Goal: Task Accomplishment & Management: Manage account settings

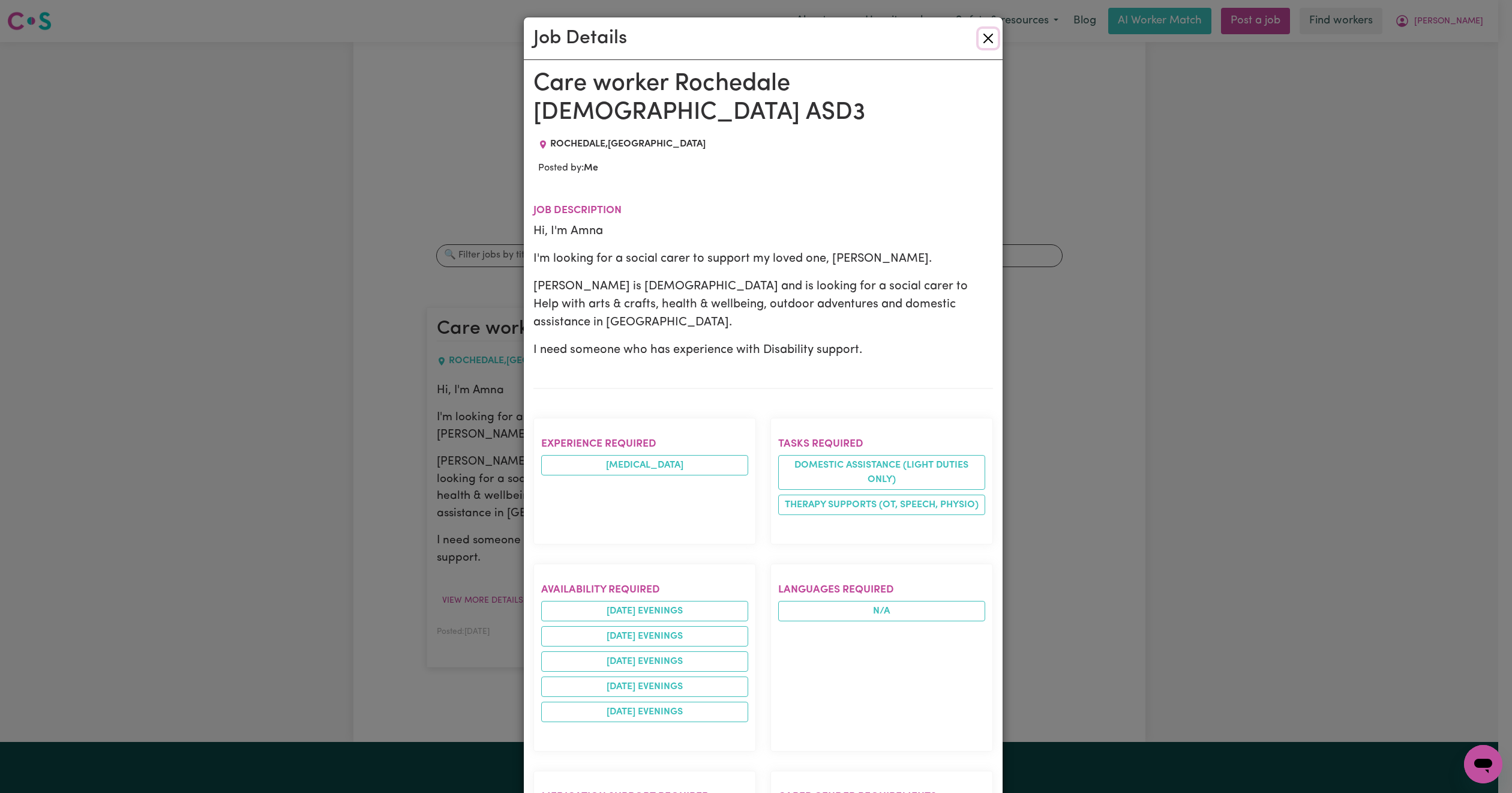
click at [984, 35] on button "Close" at bounding box center [987, 38] width 19 height 19
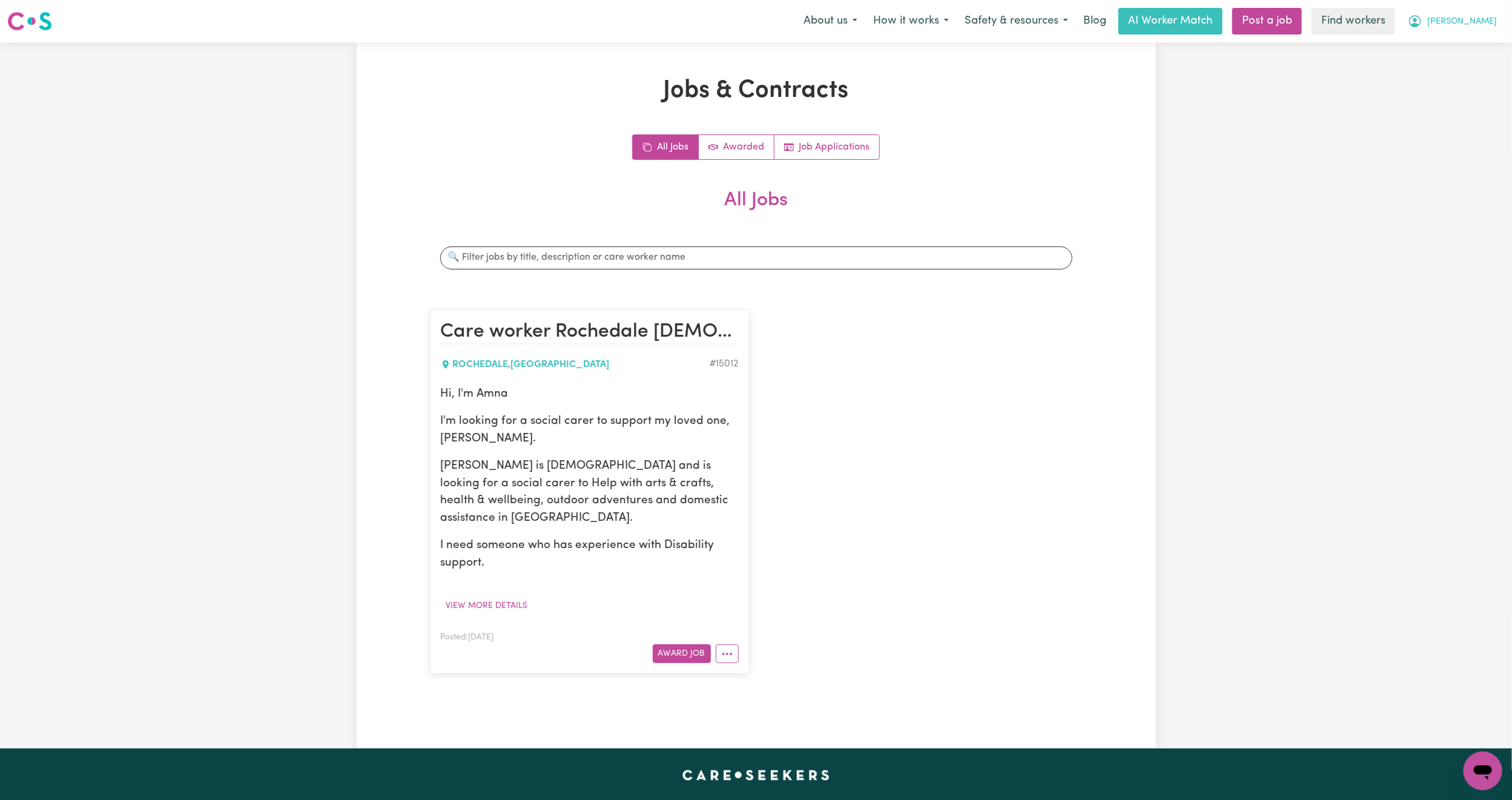
drag, startPoint x: 1474, startPoint y: 9, endPoint x: 1465, endPoint y: 27, distance: 20.1
click at [1474, 9] on button "[PERSON_NAME]" at bounding box center [1452, 22] width 105 height 26
click at [1453, 53] on link "My Dashboard" at bounding box center [1457, 47] width 96 height 23
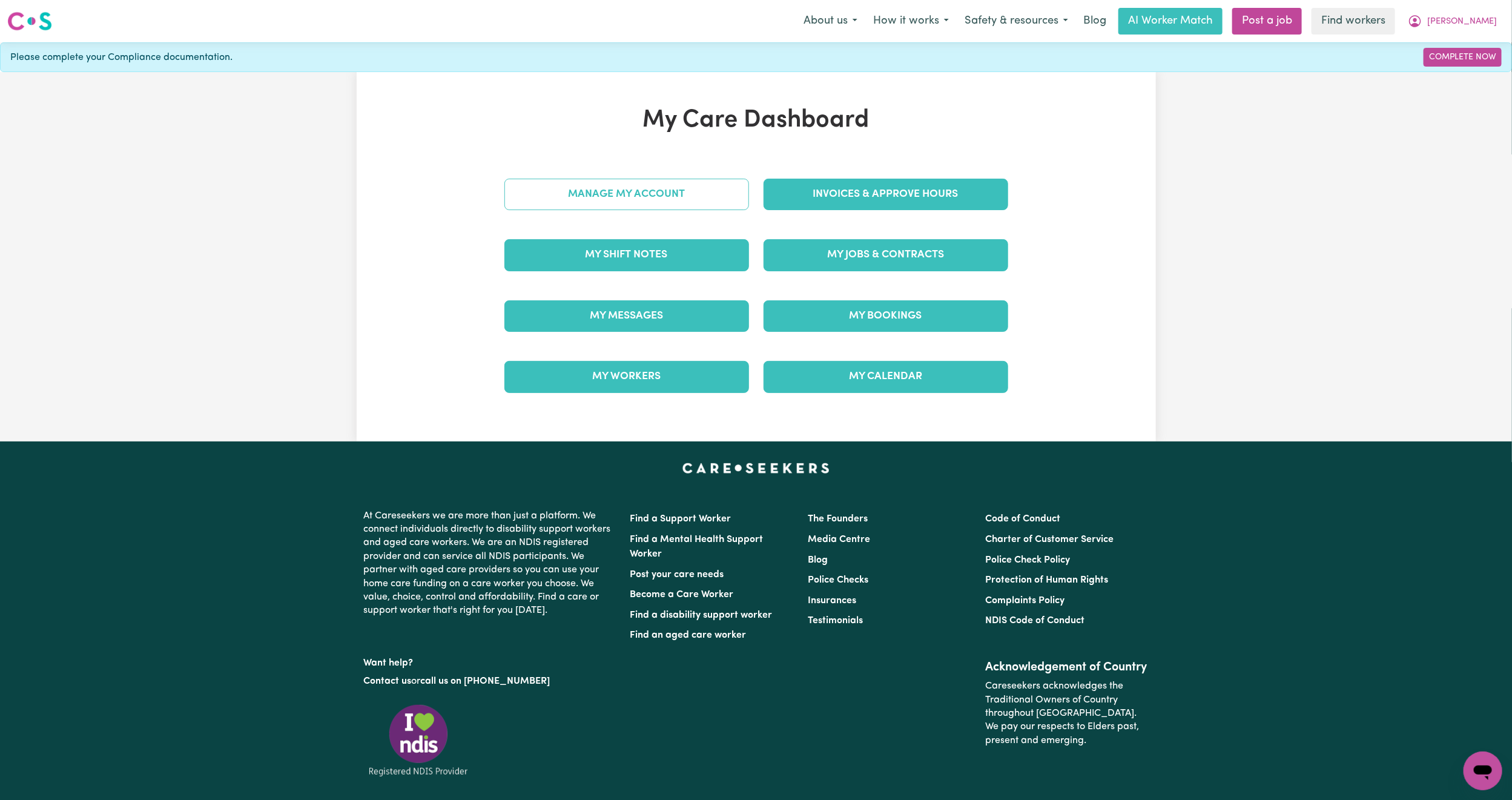
click at [632, 203] on link "Manage My Account" at bounding box center [627, 194] width 244 height 32
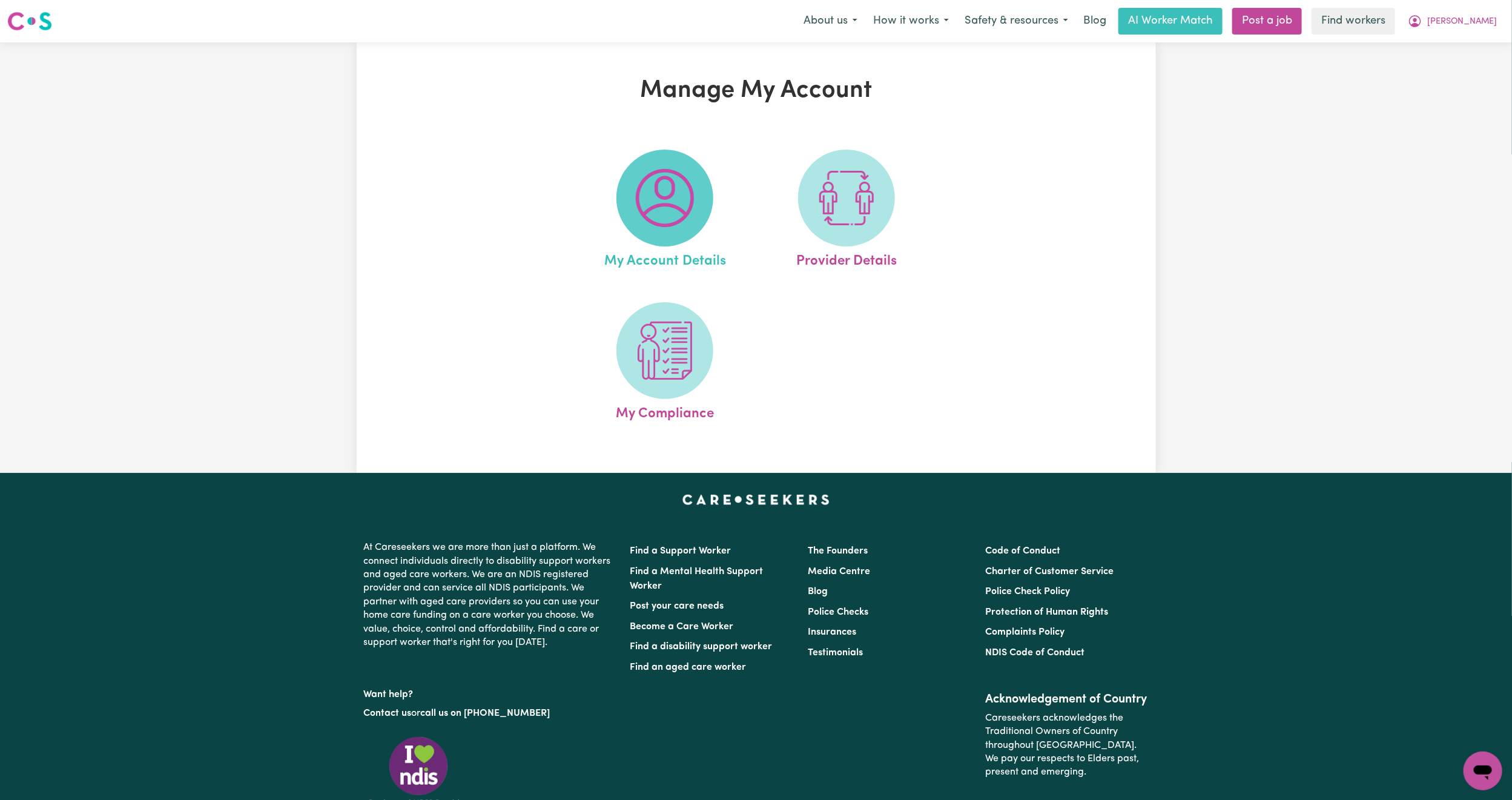
click at [677, 189] on img at bounding box center [665, 198] width 58 height 58
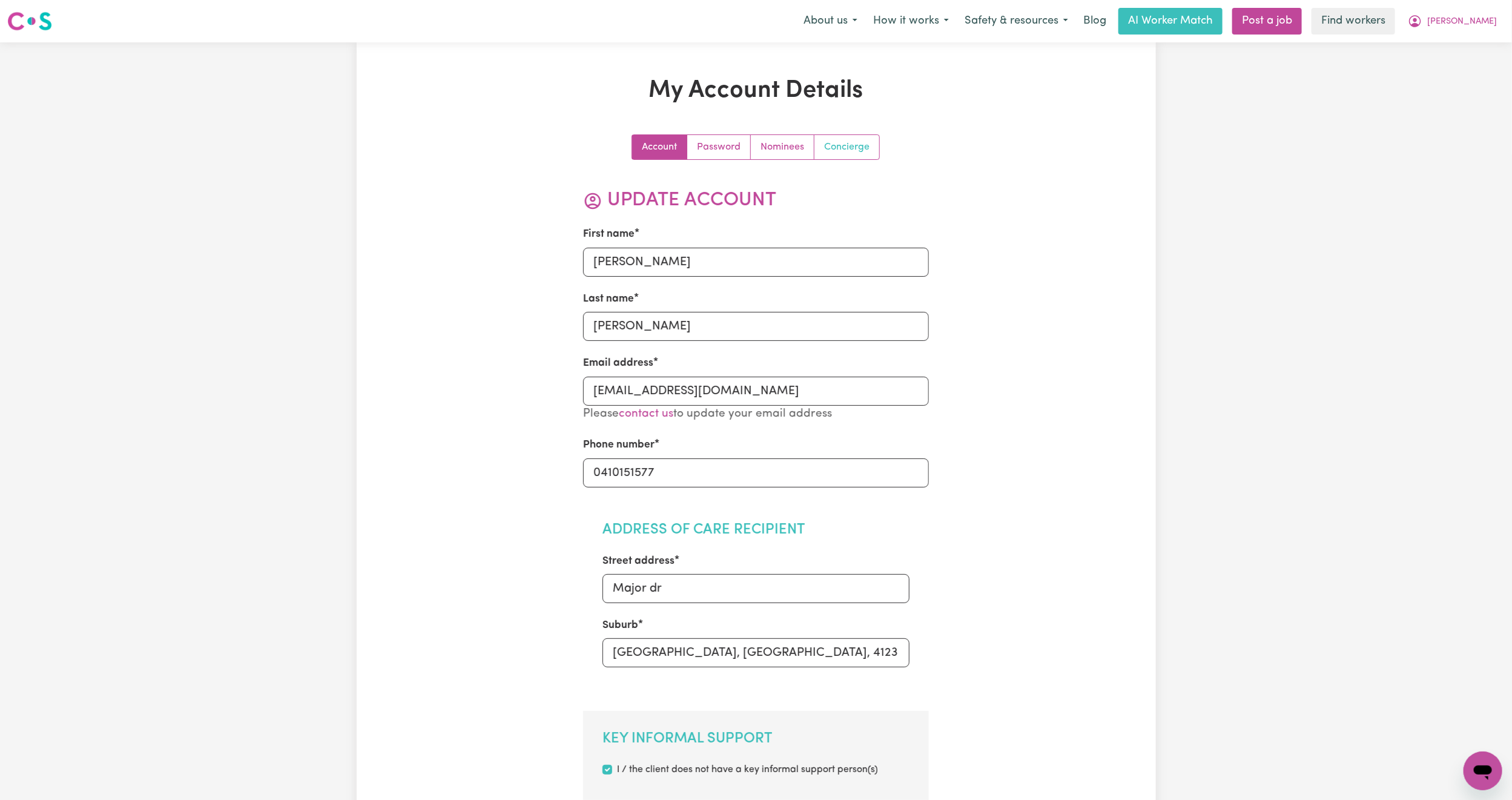
click at [858, 145] on link "Concierge" at bounding box center [847, 147] width 65 height 24
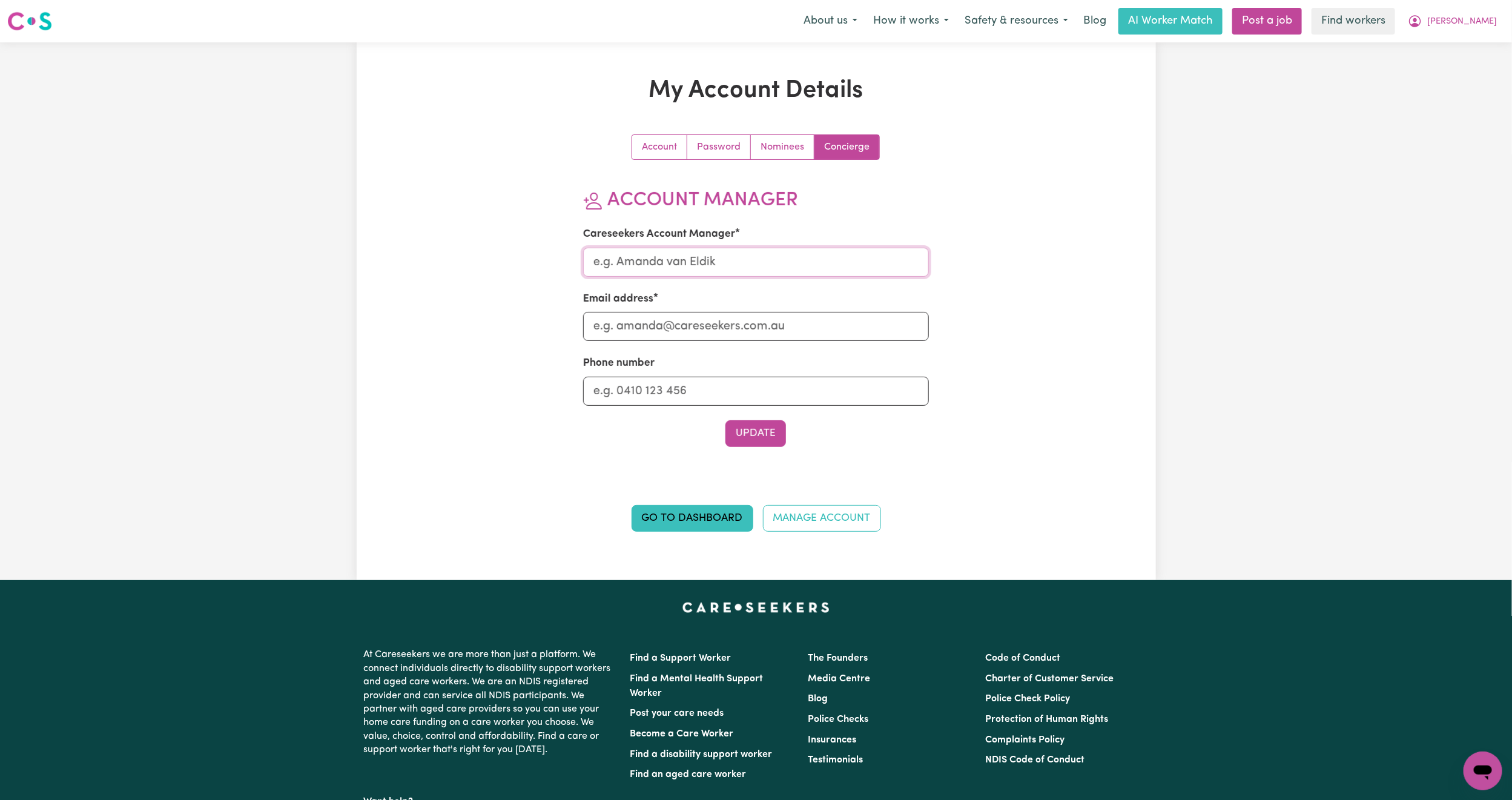
drag, startPoint x: 756, startPoint y: 260, endPoint x: 758, endPoint y: 273, distance: 13.2
click at [756, 260] on input "Careseekers Account Manager" at bounding box center [756, 262] width 346 height 29
type input "[PERSON_NAME]"
click at [683, 329] on input "Email address" at bounding box center [756, 326] width 346 height 29
type input "[PERSON_NAME][EMAIL_ADDRESS][DOMAIN_NAME]"
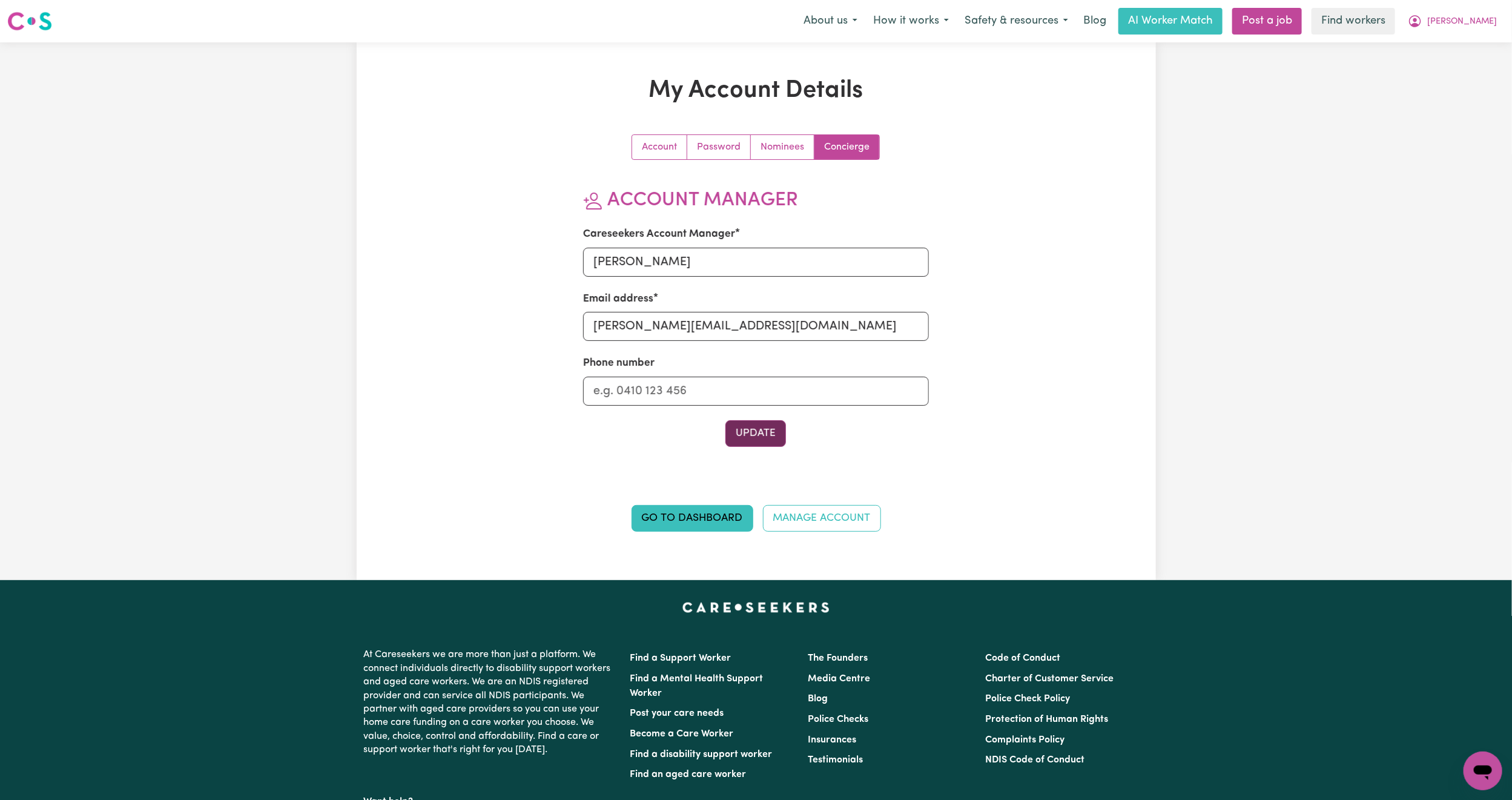
click at [777, 440] on button "Update" at bounding box center [756, 433] width 61 height 26
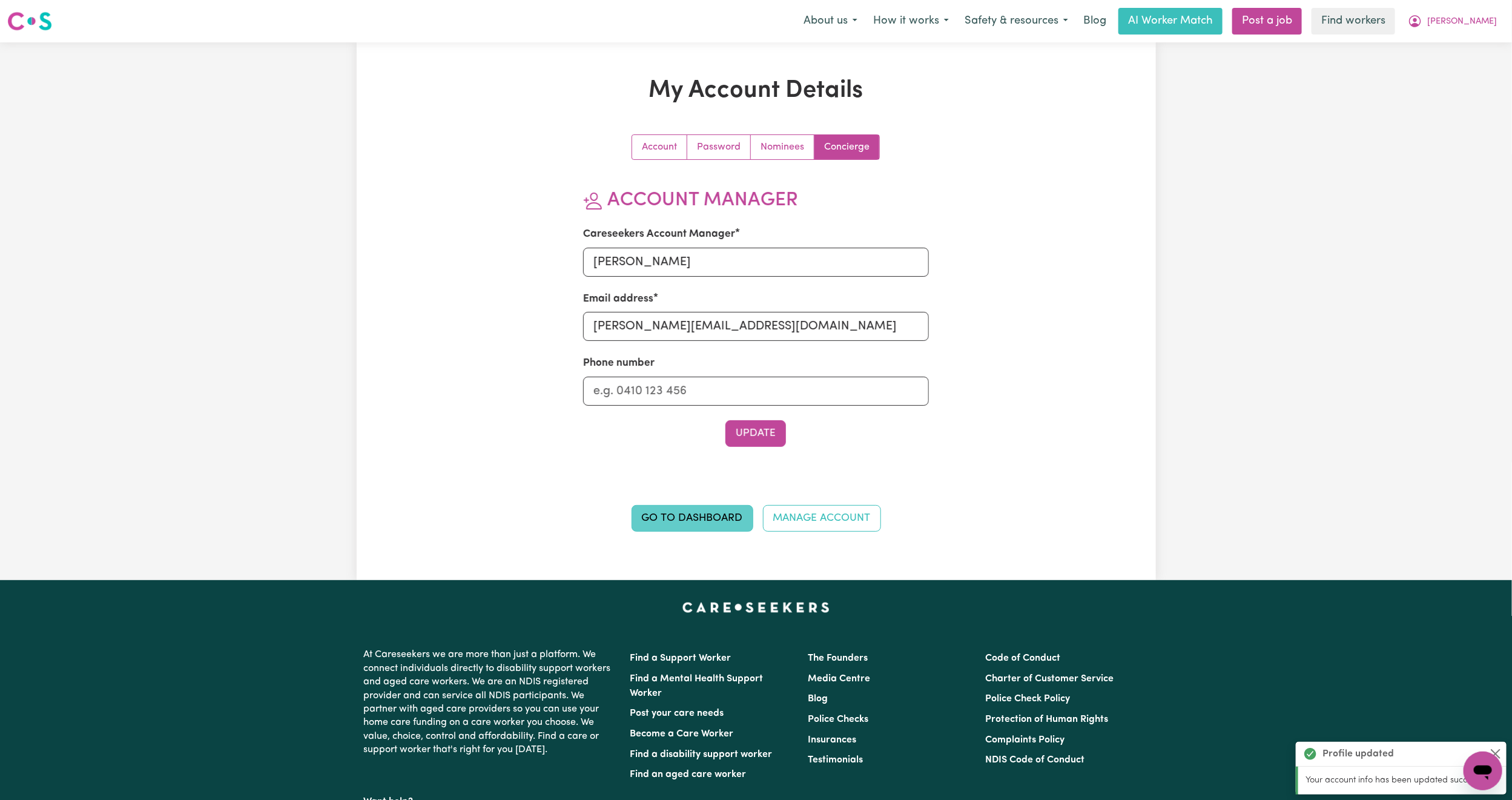
click at [692, 516] on link "Go to Dashboard" at bounding box center [692, 518] width 122 height 26
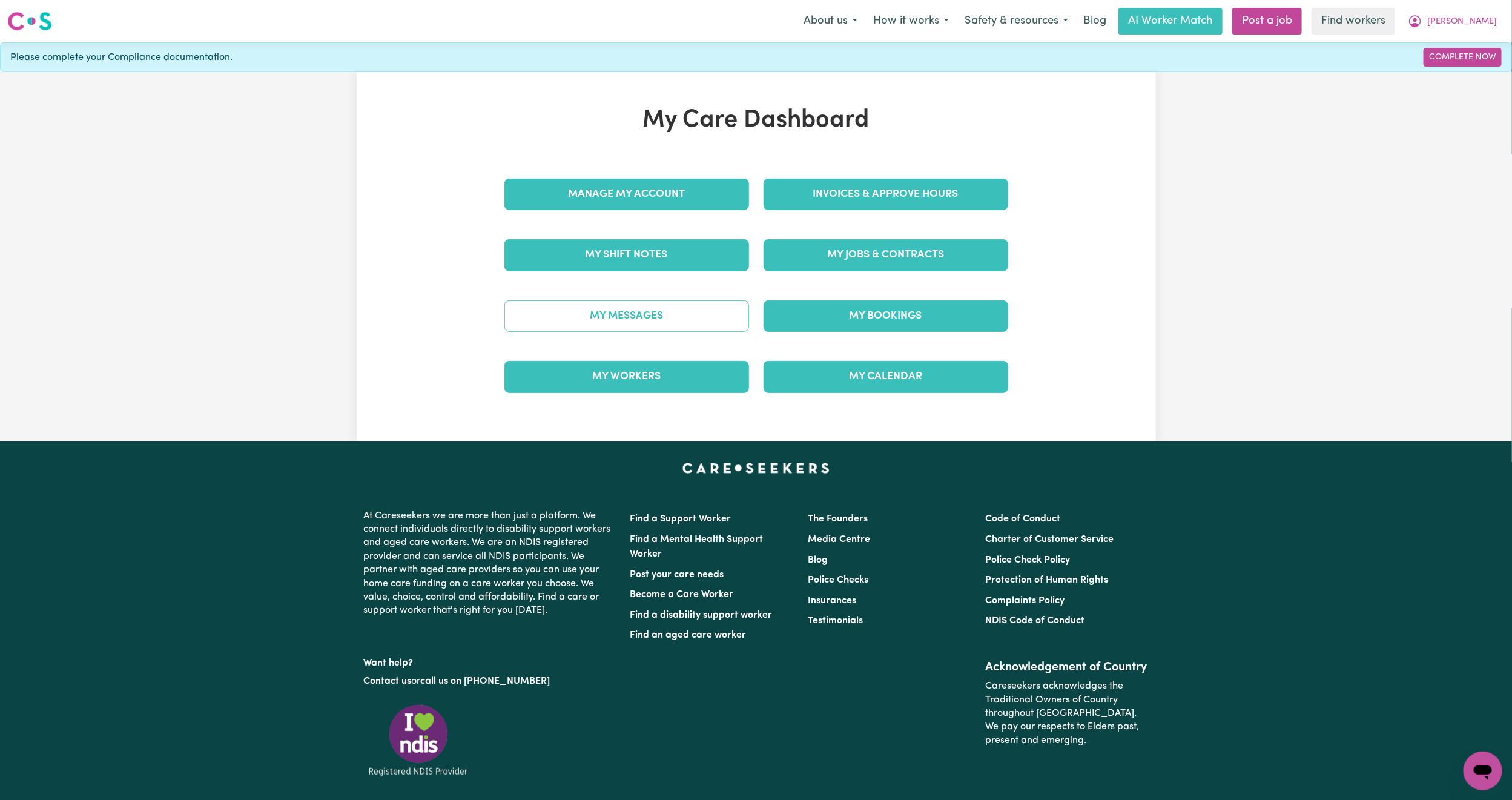
click at [600, 307] on link "My Messages" at bounding box center [627, 316] width 244 height 32
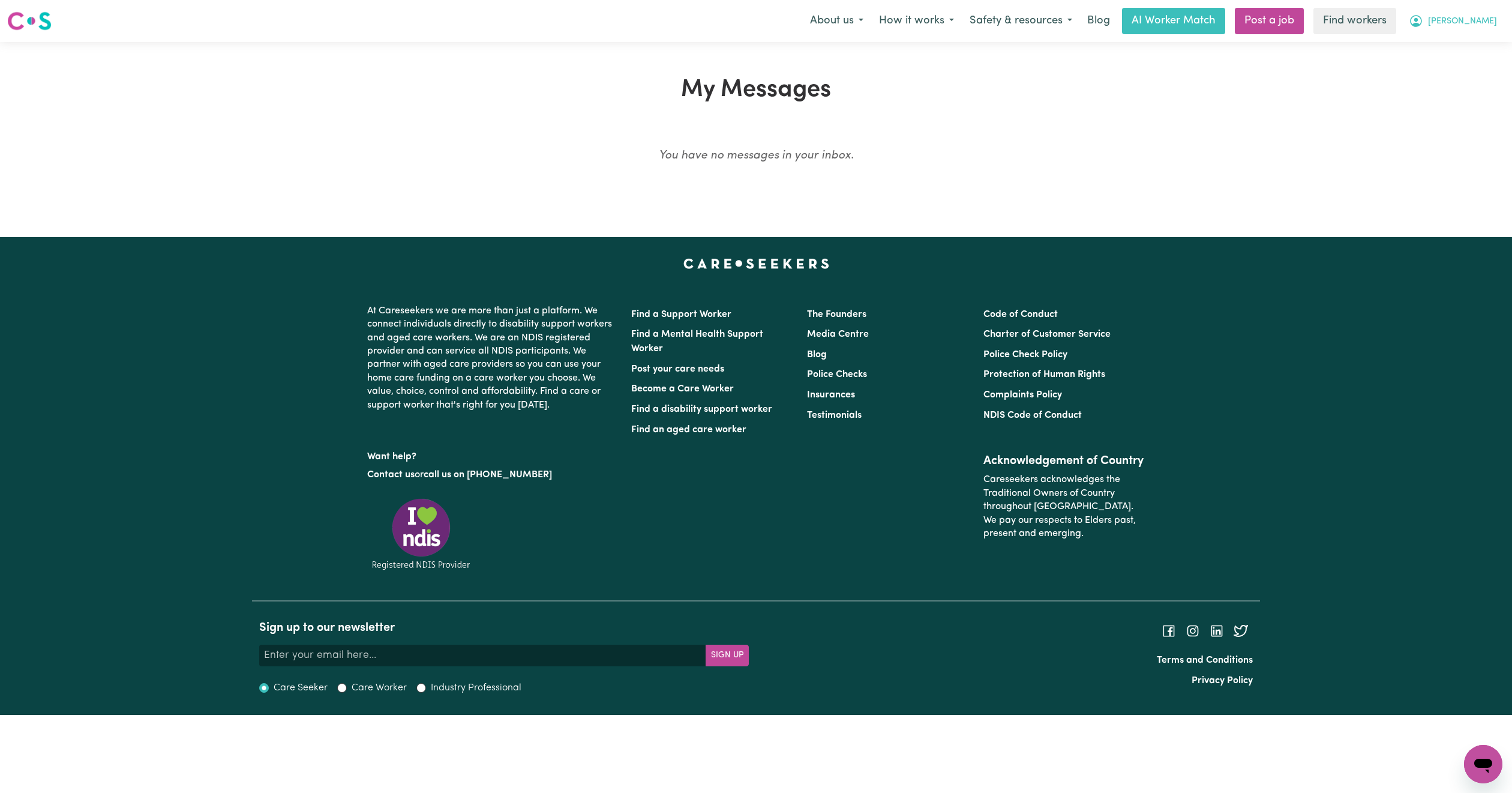
click at [1482, 15] on button "[PERSON_NAME]" at bounding box center [1452, 21] width 104 height 25
click at [1454, 71] on link "Logout" at bounding box center [1456, 69] width 95 height 23
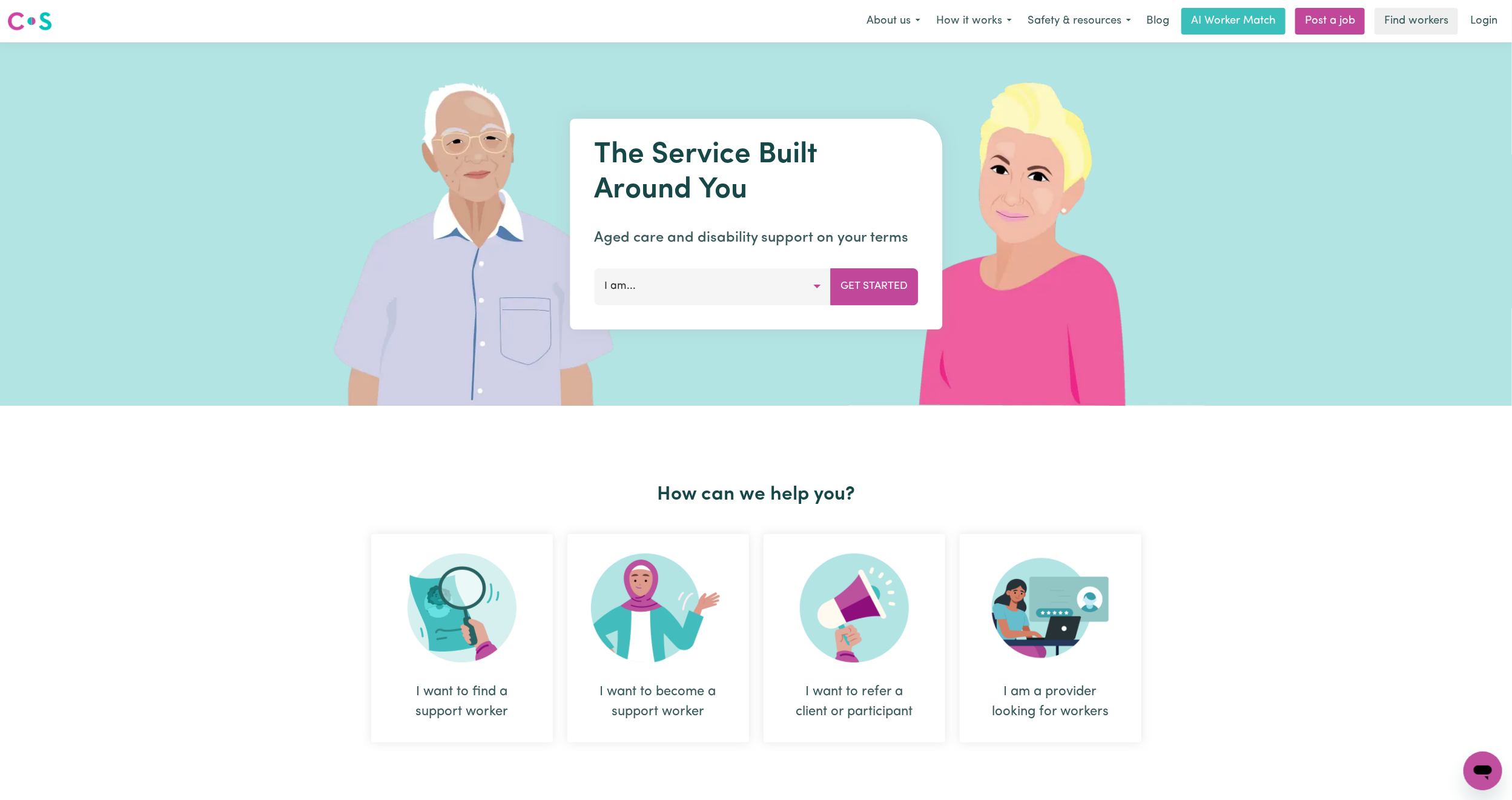
click at [1508, 18] on div "Menu About us How it works Safety & resources Blog AI Worker Match Post a job F…" at bounding box center [756, 21] width 1512 height 28
click at [1496, 19] on link "Login" at bounding box center [1484, 21] width 42 height 26
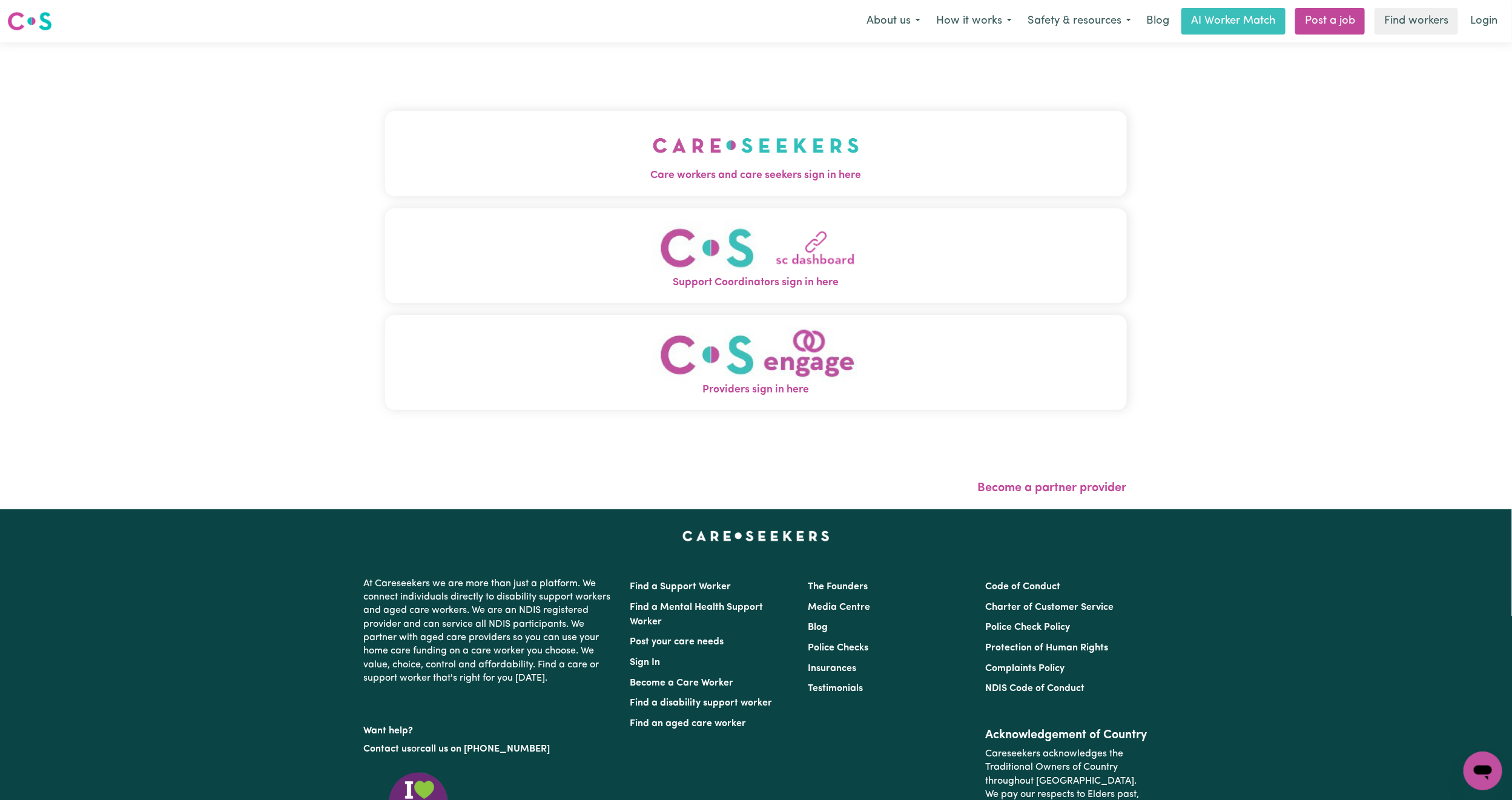
click at [516, 153] on button "Care workers and care seekers sign in here" at bounding box center [756, 153] width 741 height 85
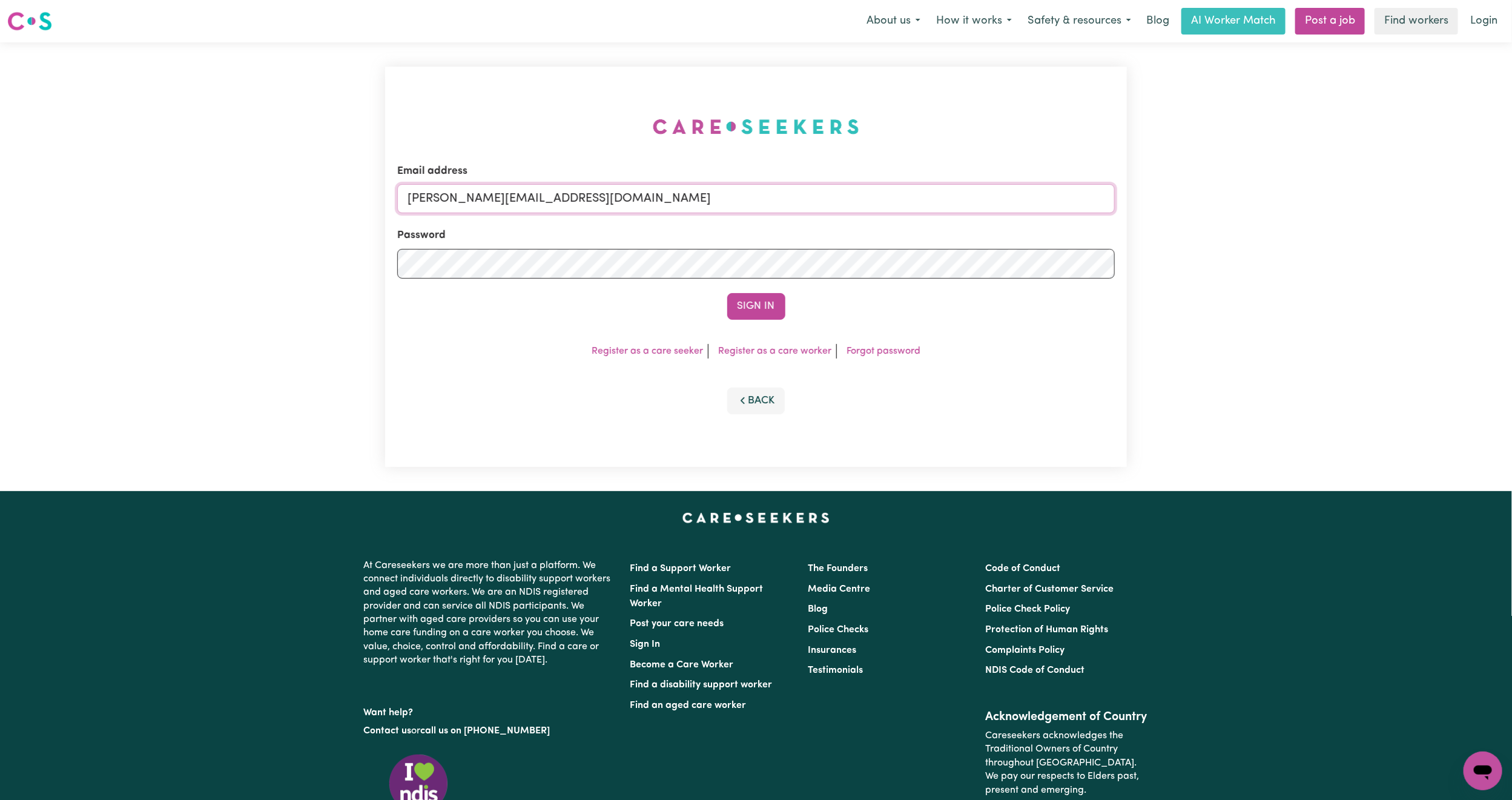
drag, startPoint x: 471, startPoint y: 204, endPoint x: 486, endPoint y: 213, distance: 17.5
click at [471, 204] on input "[PERSON_NAME][EMAIL_ADDRESS][DOMAIN_NAME]" at bounding box center [756, 198] width 718 height 29
drag, startPoint x: 474, startPoint y: 195, endPoint x: 806, endPoint y: 229, distance: 333.7
click at [806, 229] on form "Email address [EMAIL_ADDRESS][PERSON_NAME][DOMAIN_NAME] Password Sign In" at bounding box center [756, 241] width 718 height 156
type input "superuser~[EMAIL_ADDRESS][DOMAIN_NAME]"
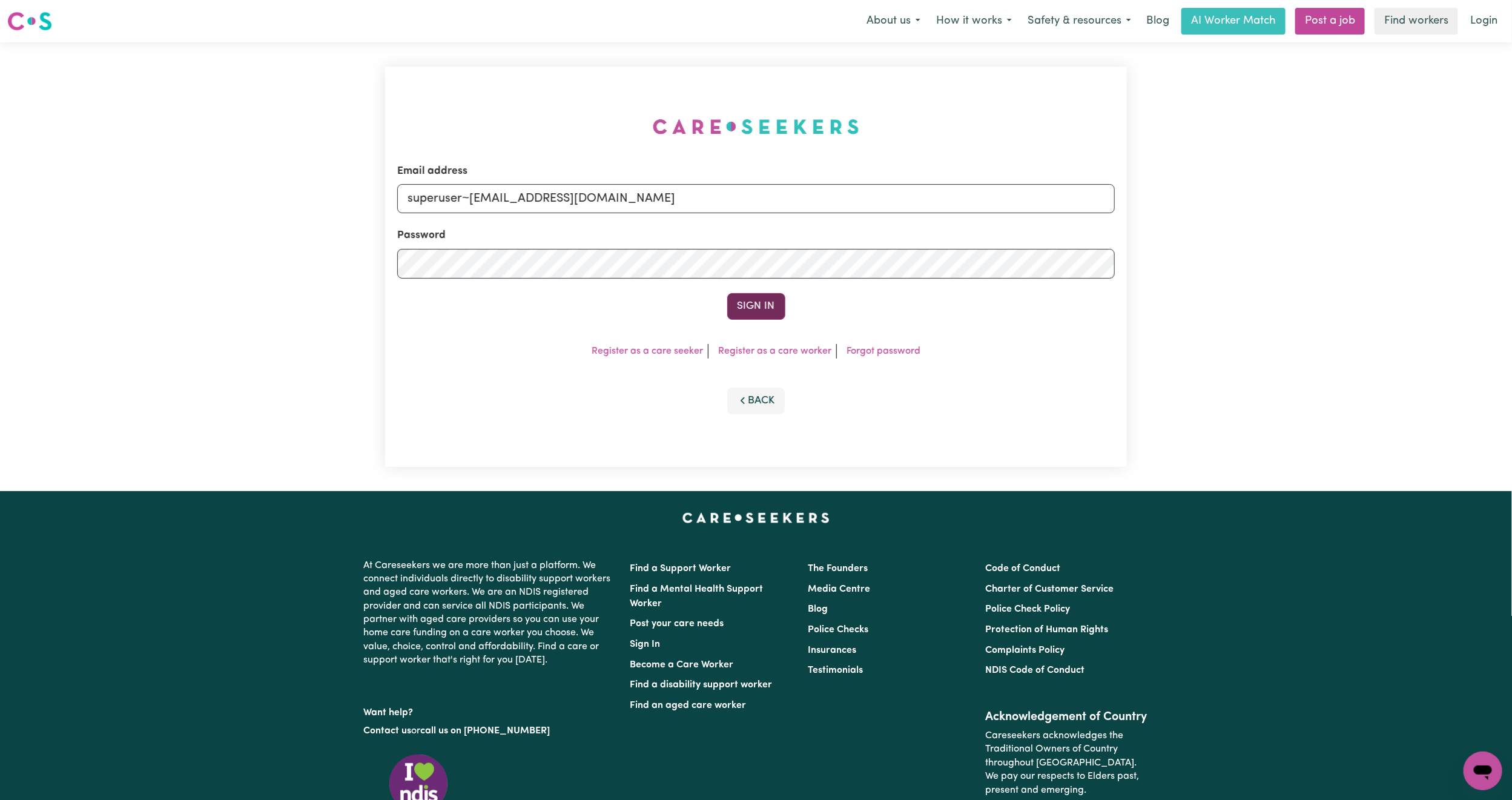
click at [739, 311] on button "Sign In" at bounding box center [756, 306] width 58 height 26
